Goal: Task Accomplishment & Management: Complete application form

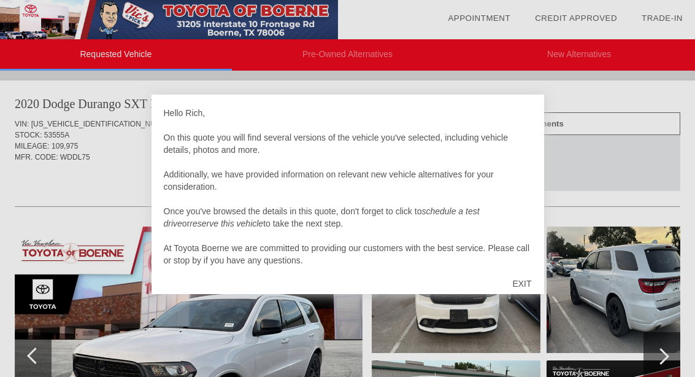
click at [519, 276] on div "EXIT" at bounding box center [522, 283] width 44 height 37
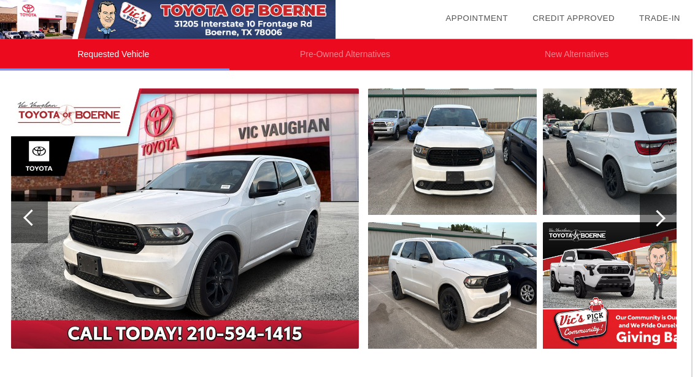
scroll to position [137, 1]
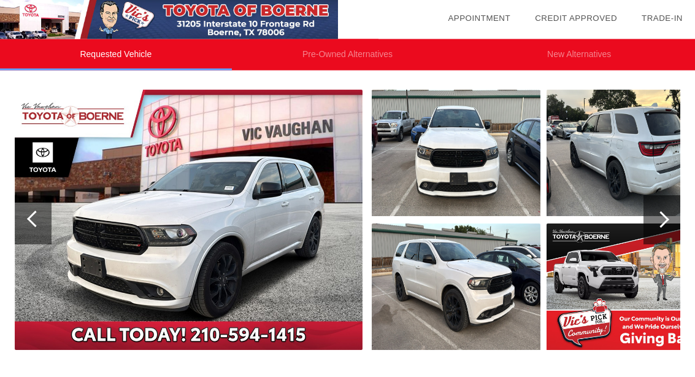
click at [191, 229] on img at bounding box center [189, 220] width 348 height 260
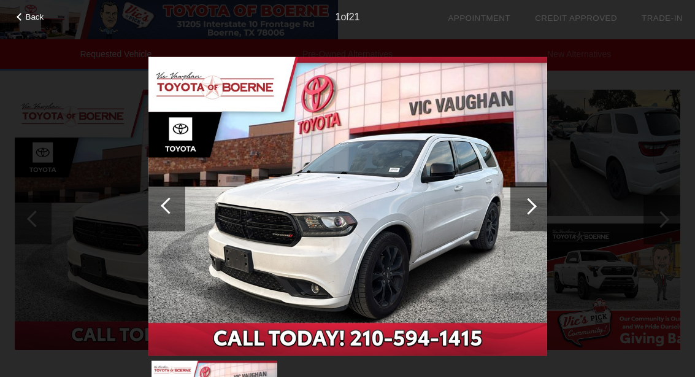
scroll to position [151, 0]
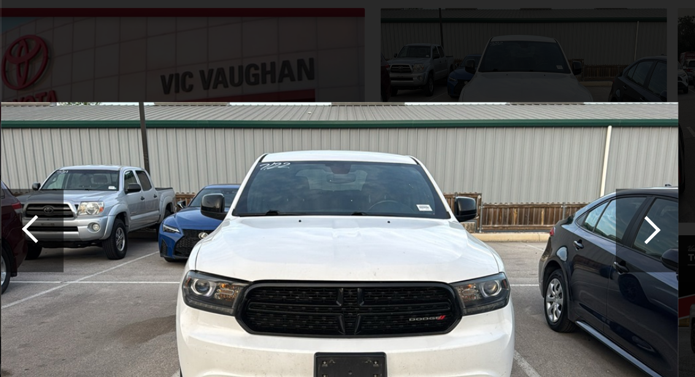
click at [520, 197] on div at bounding box center [528, 205] width 17 height 17
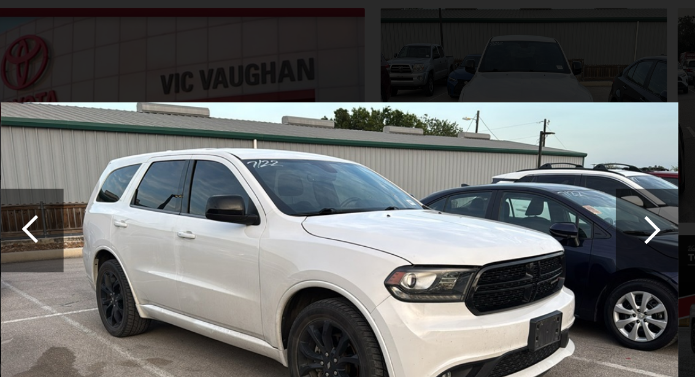
click at [520, 197] on div at bounding box center [528, 205] width 17 height 17
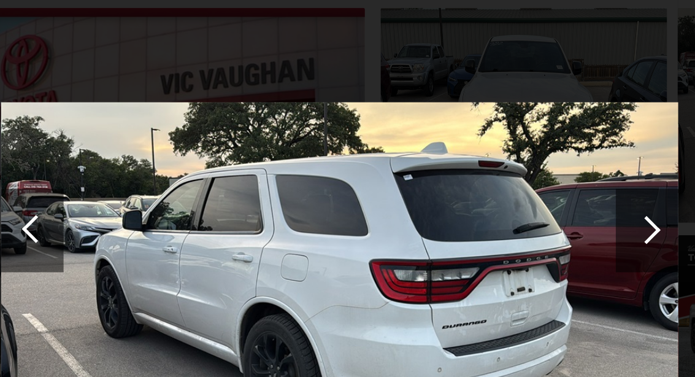
click at [510, 182] on div at bounding box center [528, 206] width 37 height 49
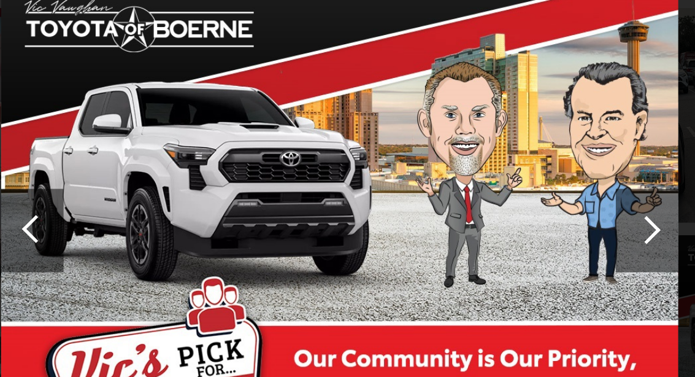
click at [510, 182] on div at bounding box center [528, 206] width 37 height 49
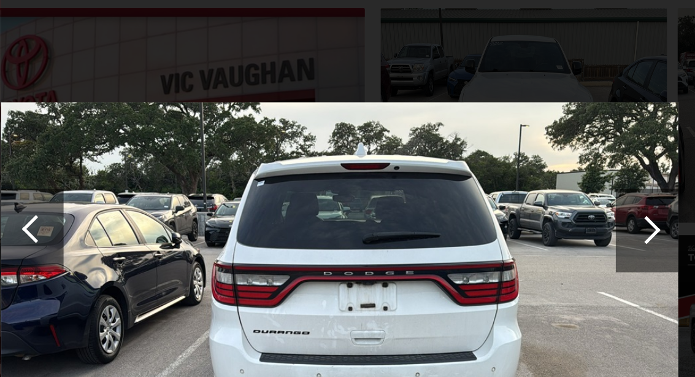
click at [161, 197] on div at bounding box center [169, 205] width 17 height 17
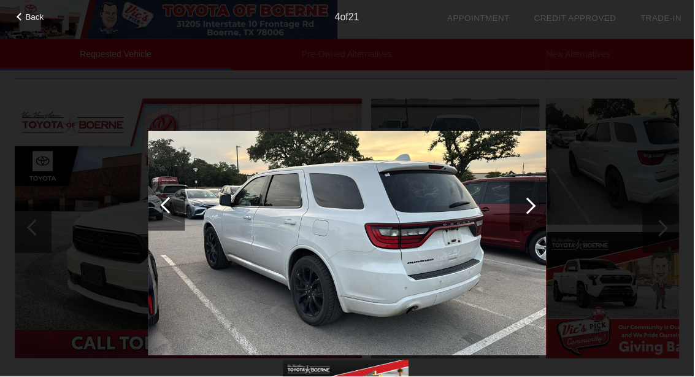
scroll to position [128, 0]
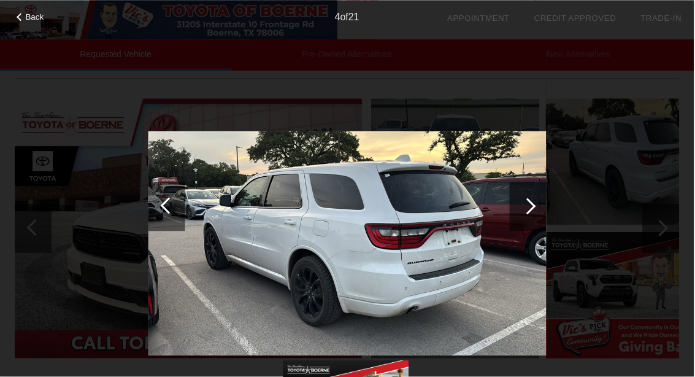
click at [540, 210] on div at bounding box center [528, 206] width 37 height 49
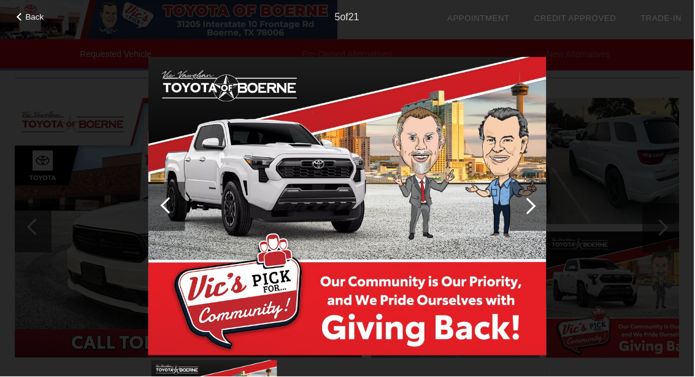
click at [533, 199] on div at bounding box center [528, 206] width 37 height 49
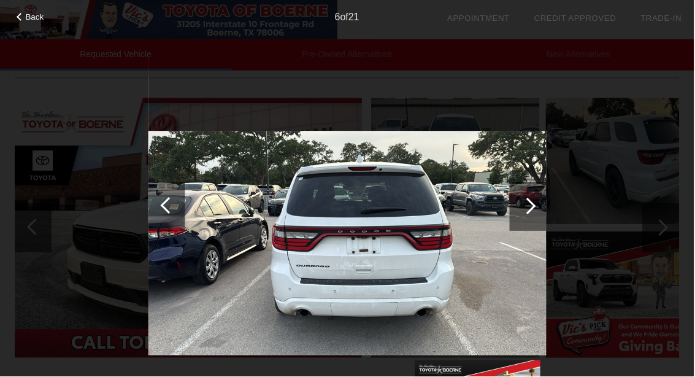
click at [532, 207] on div at bounding box center [528, 205] width 17 height 17
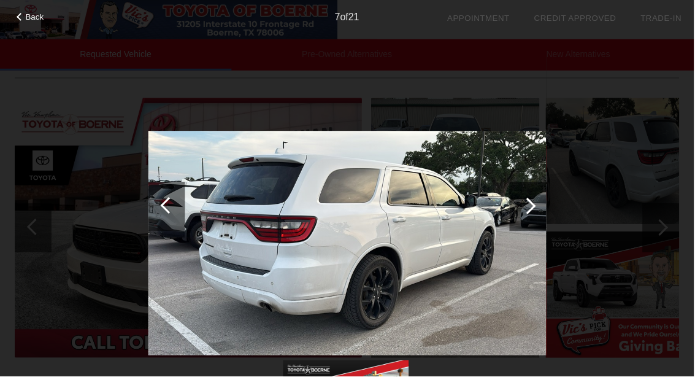
click at [535, 203] on div at bounding box center [528, 206] width 37 height 49
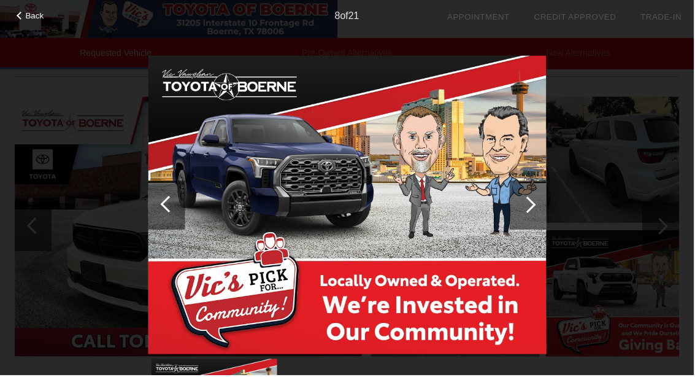
click at [521, 220] on div at bounding box center [528, 206] width 37 height 49
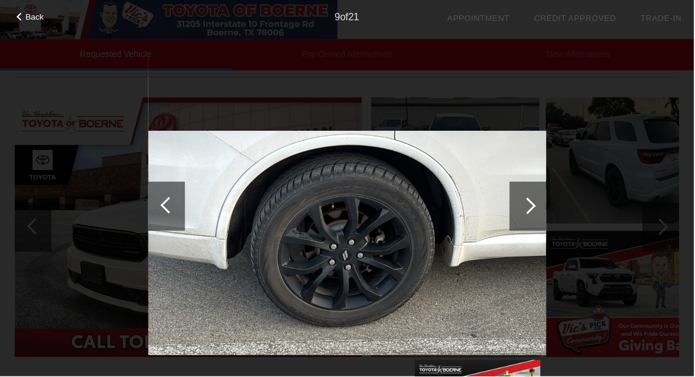
click at [539, 201] on div at bounding box center [528, 206] width 37 height 49
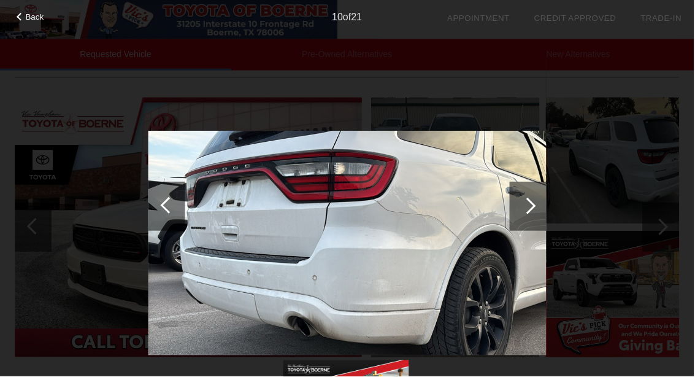
click at [540, 191] on div at bounding box center [528, 206] width 37 height 49
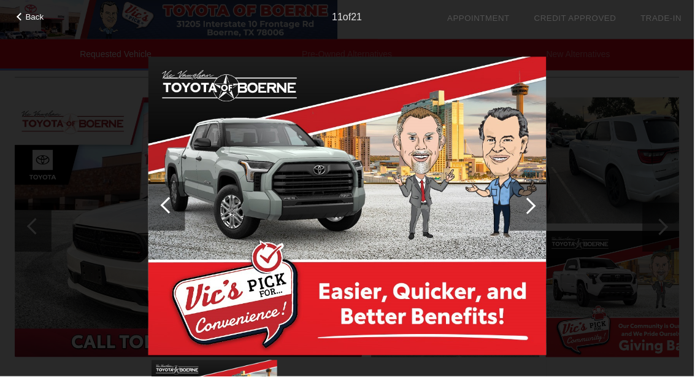
click at [537, 205] on div at bounding box center [528, 205] width 17 height 17
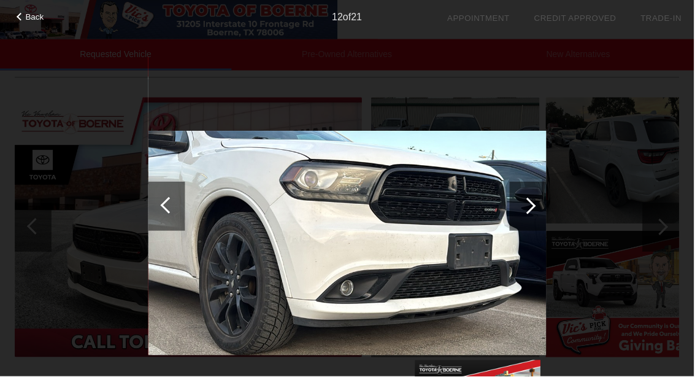
click at [531, 212] on div at bounding box center [528, 206] width 37 height 49
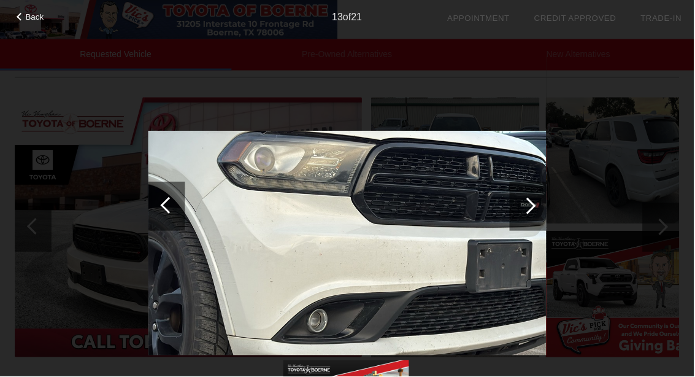
click at [532, 203] on div at bounding box center [528, 205] width 17 height 17
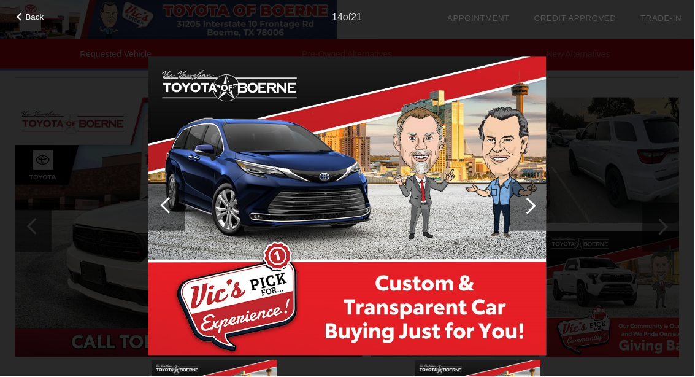
click at [537, 197] on div at bounding box center [528, 206] width 37 height 49
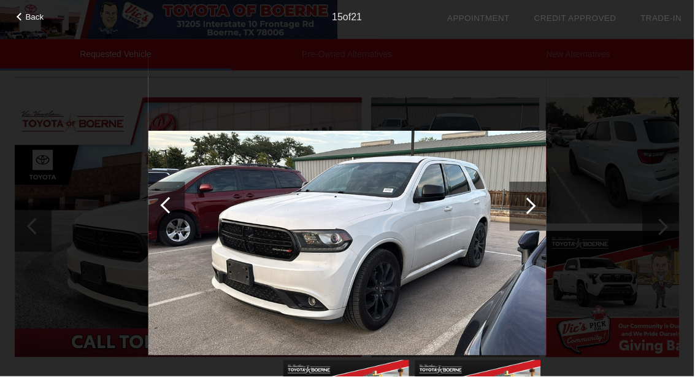
click at [532, 205] on div at bounding box center [528, 205] width 17 height 17
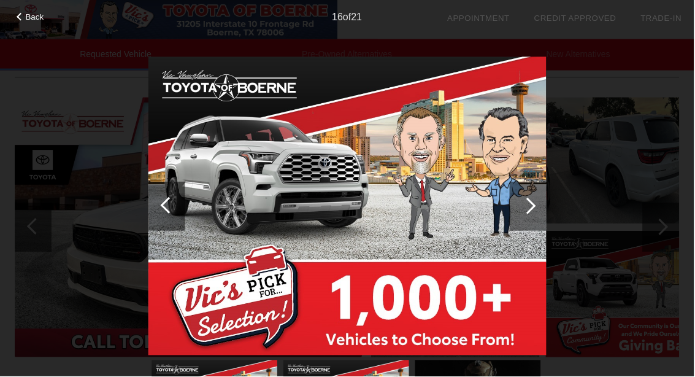
click at [535, 207] on div at bounding box center [528, 205] width 17 height 17
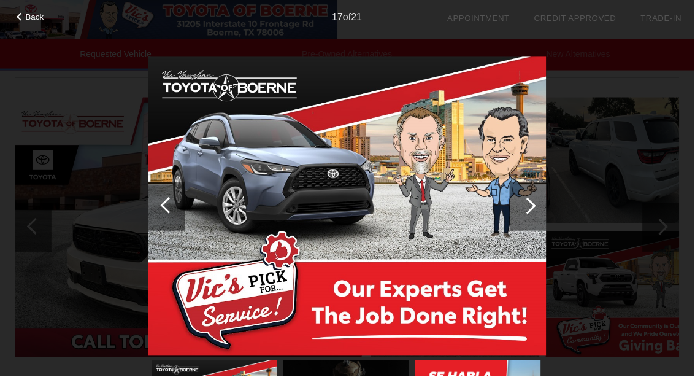
click at [537, 60] on img at bounding box center [347, 205] width 399 height 299
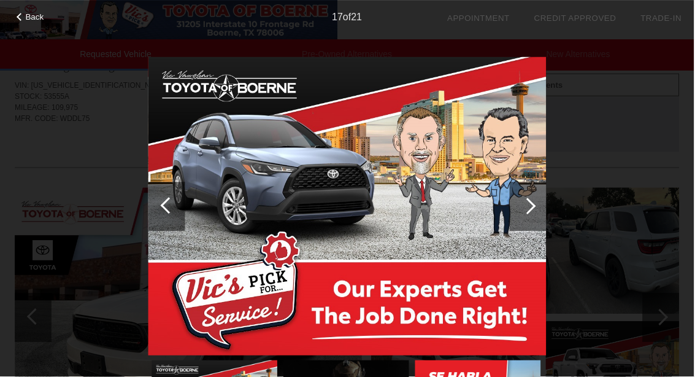
scroll to position [38, 0]
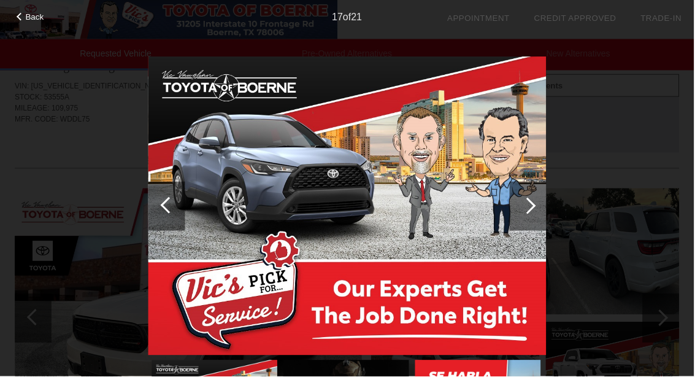
click at [38, 13] on span "Back" at bounding box center [35, 16] width 18 height 9
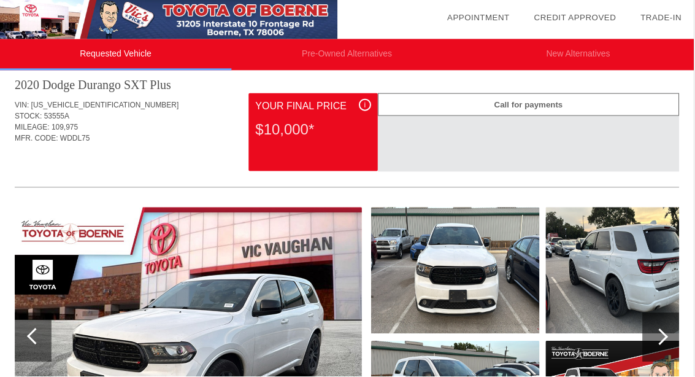
scroll to position [0, 0]
